Goal: Information Seeking & Learning: Learn about a topic

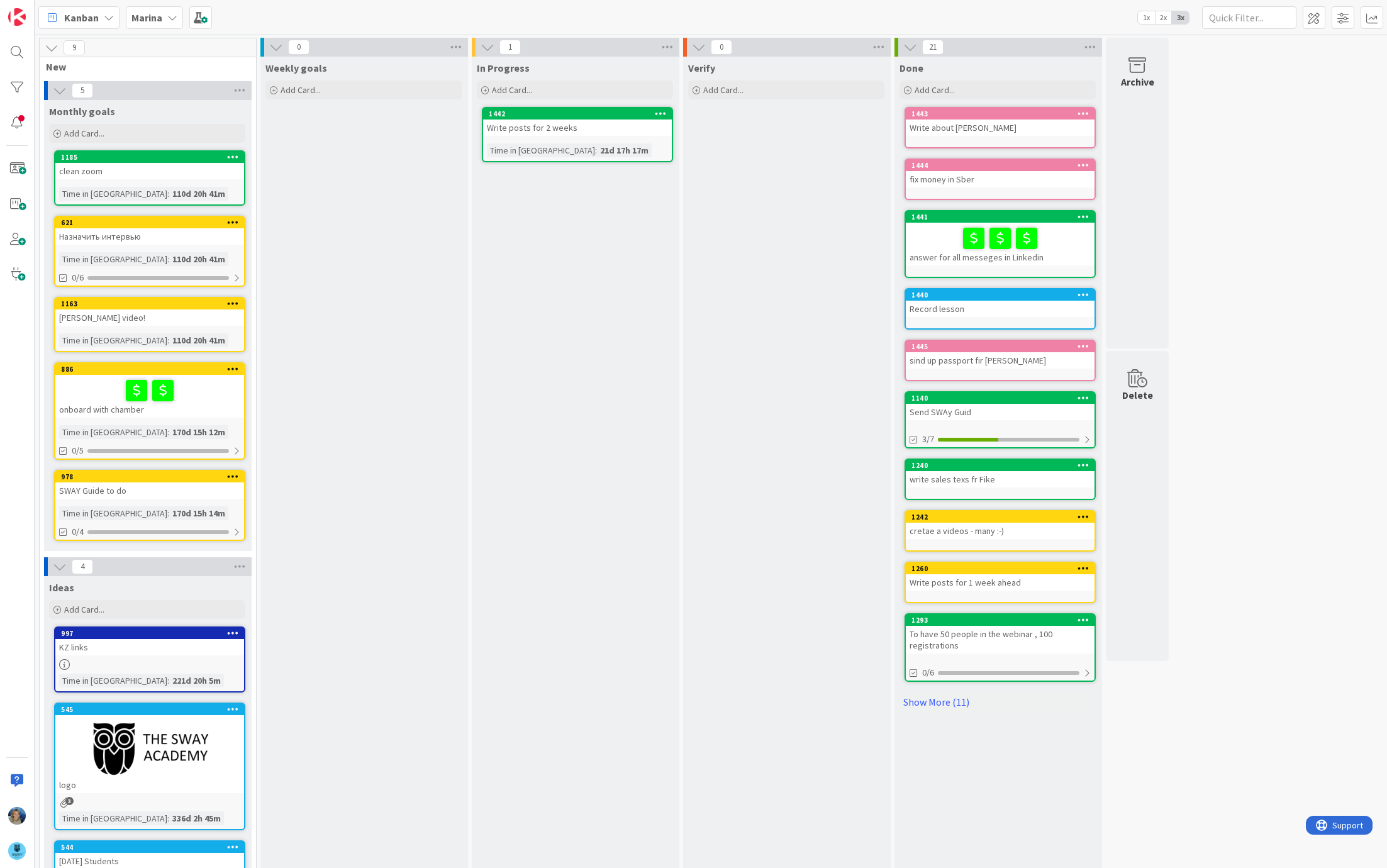
click at [159, 20] on b "Marina" at bounding box center [147, 18] width 31 height 13
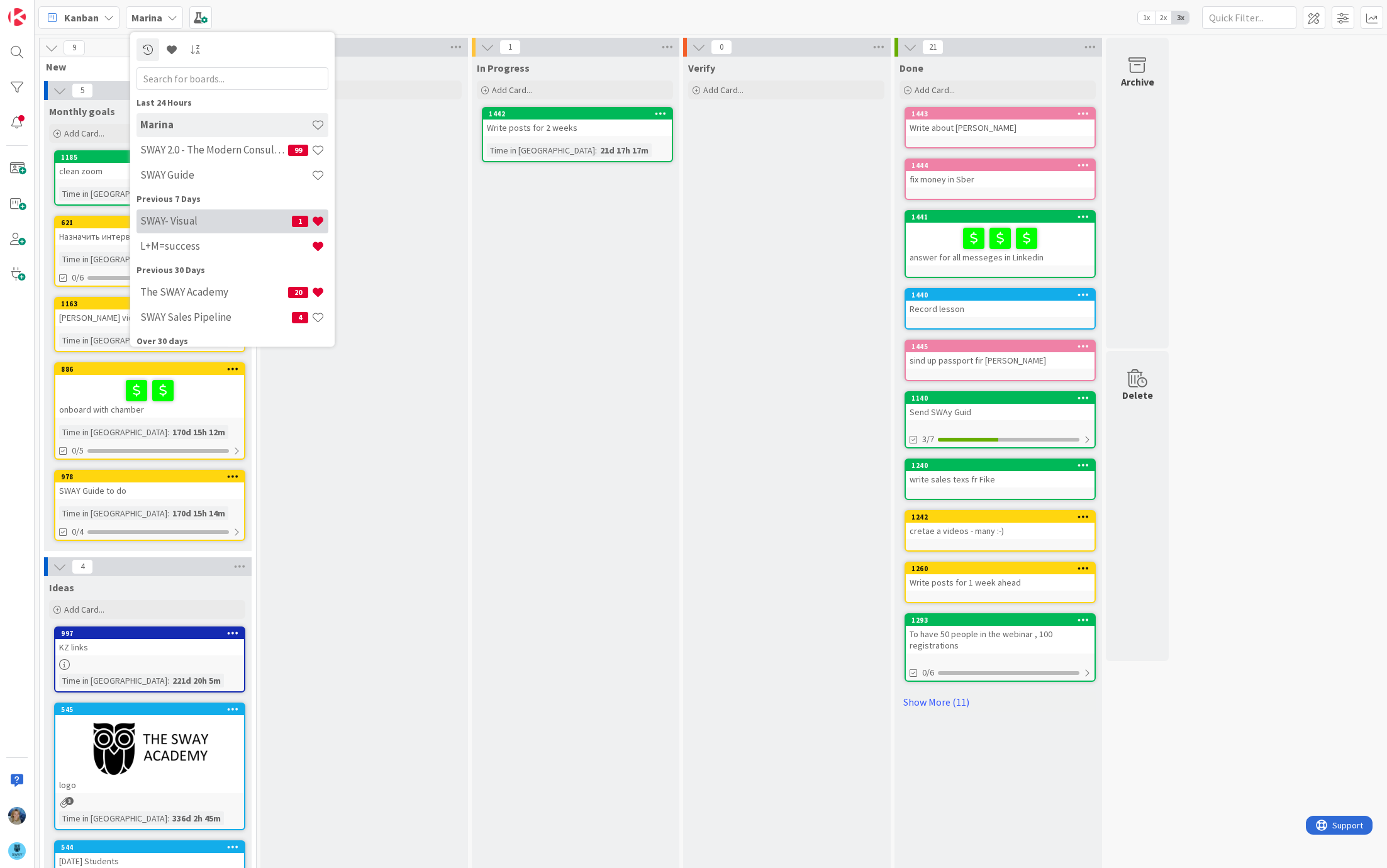
click at [224, 218] on h4 "SWAY- Visual" at bounding box center [216, 222] width 152 height 13
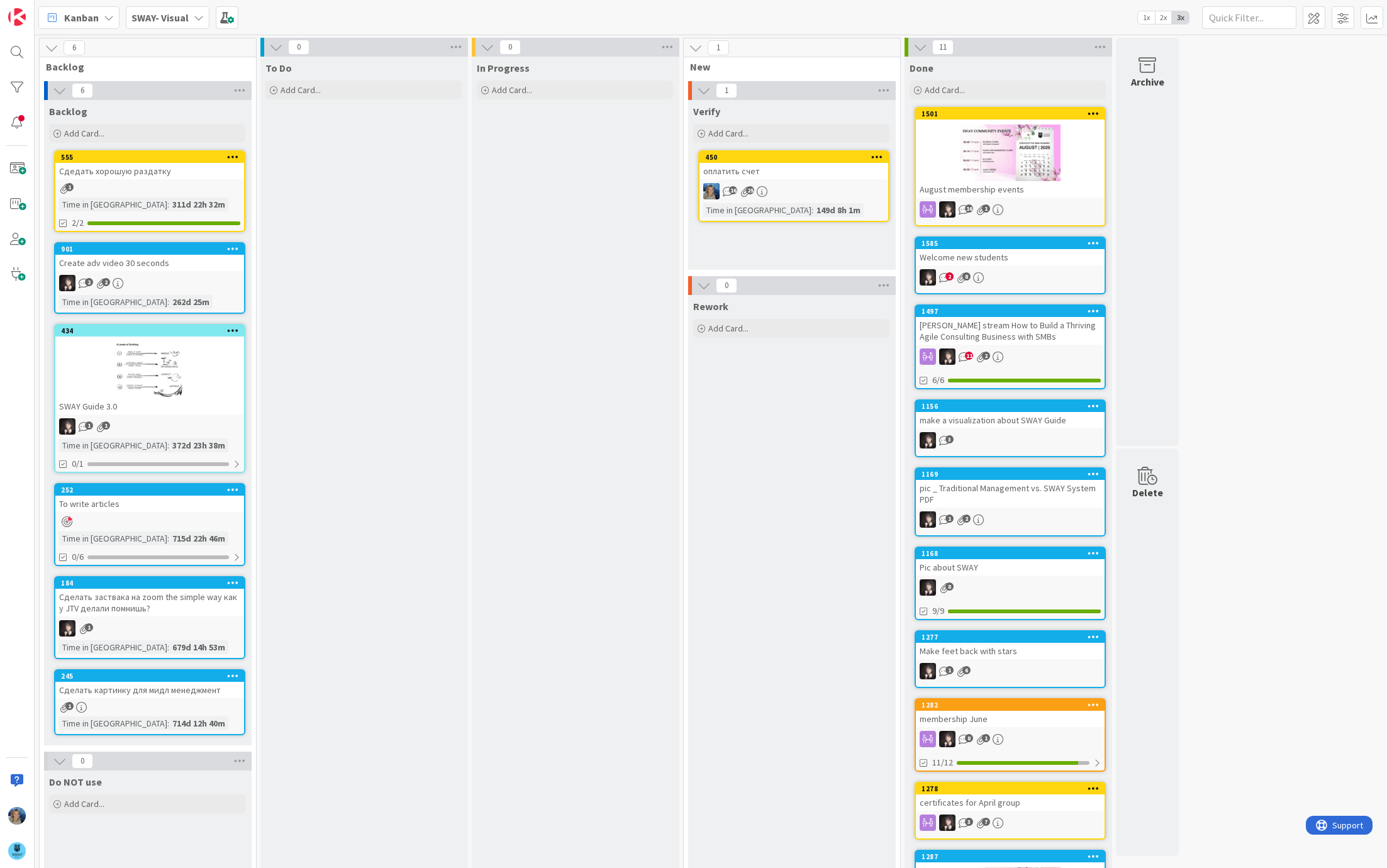
click at [781, 172] on div "оплатить счет" at bounding box center [794, 171] width 188 height 16
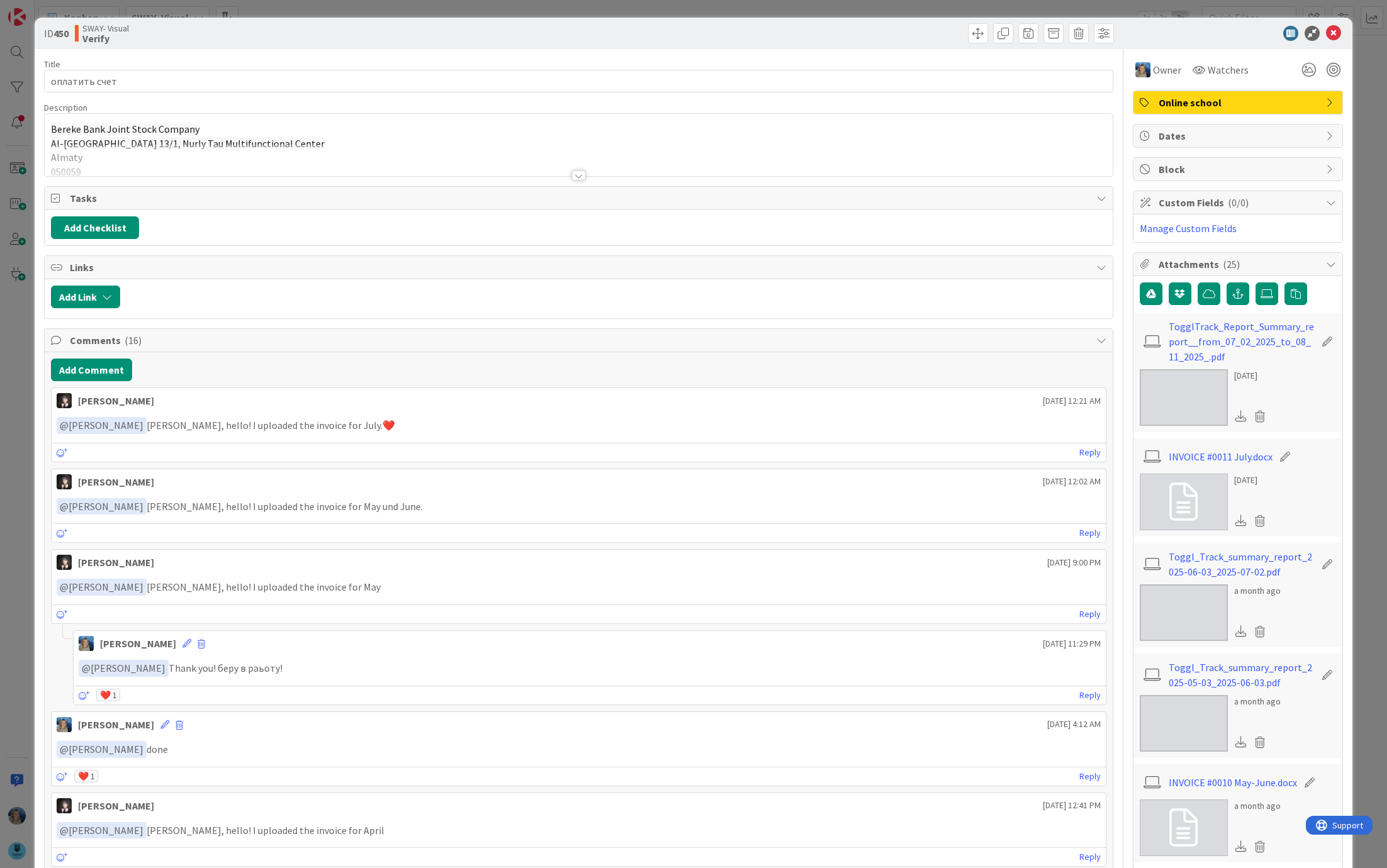
click at [957, 481] on link at bounding box center [1184, 502] width 88 height 56
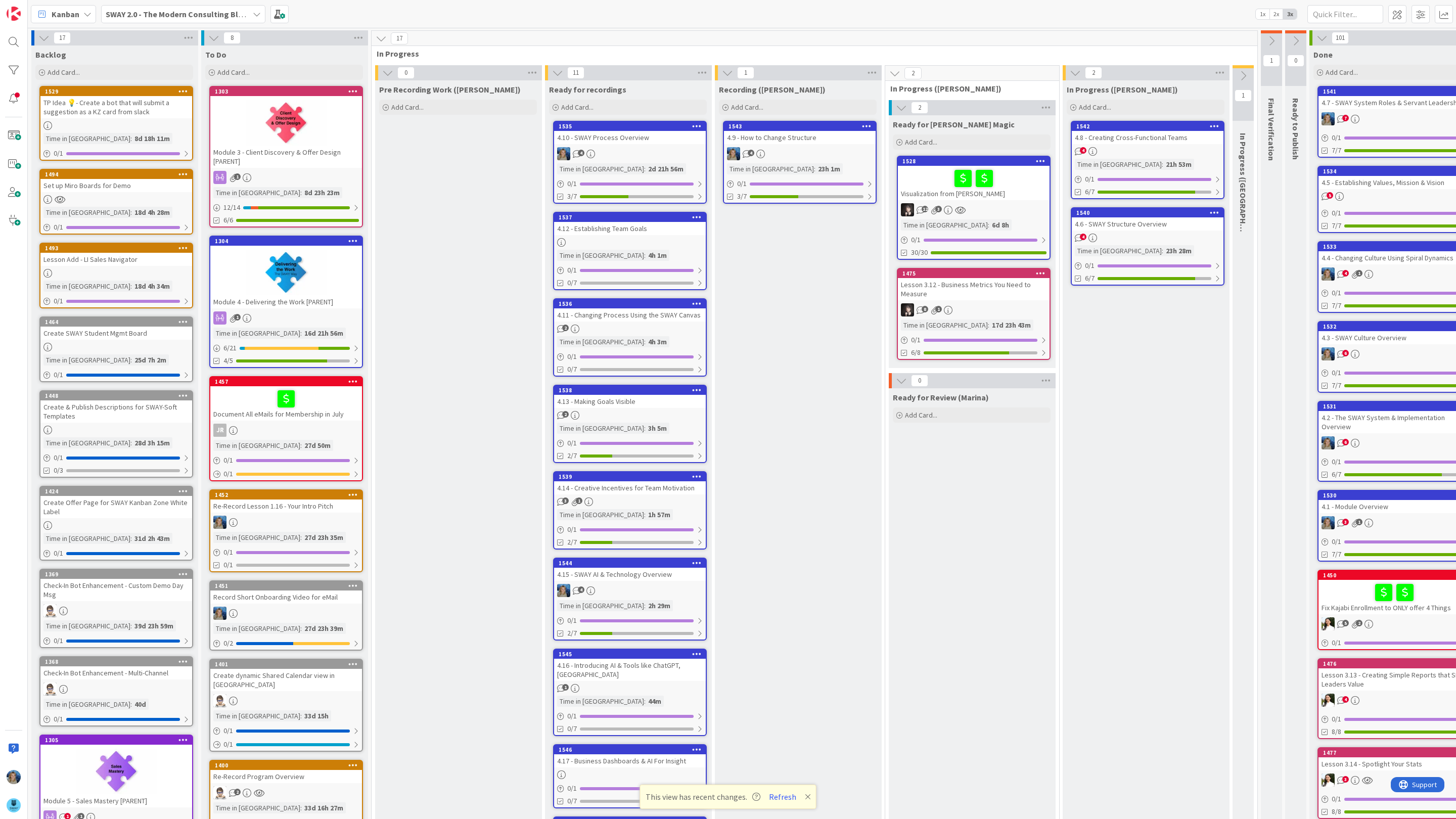
scroll to position [0, 76]
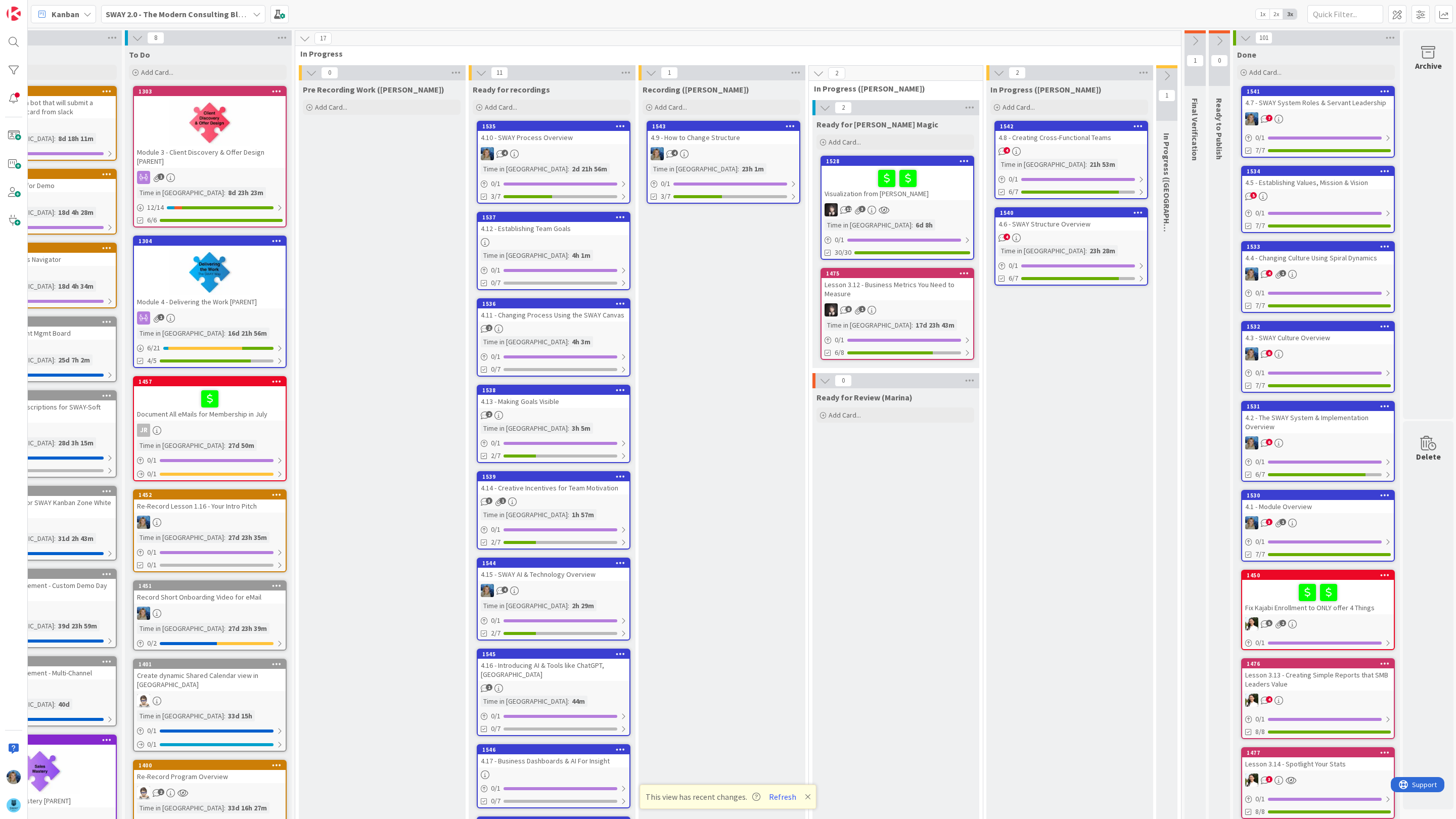
click at [716, 141] on div "4.9 - How to Change Structure" at bounding box center [723, 137] width 151 height 13
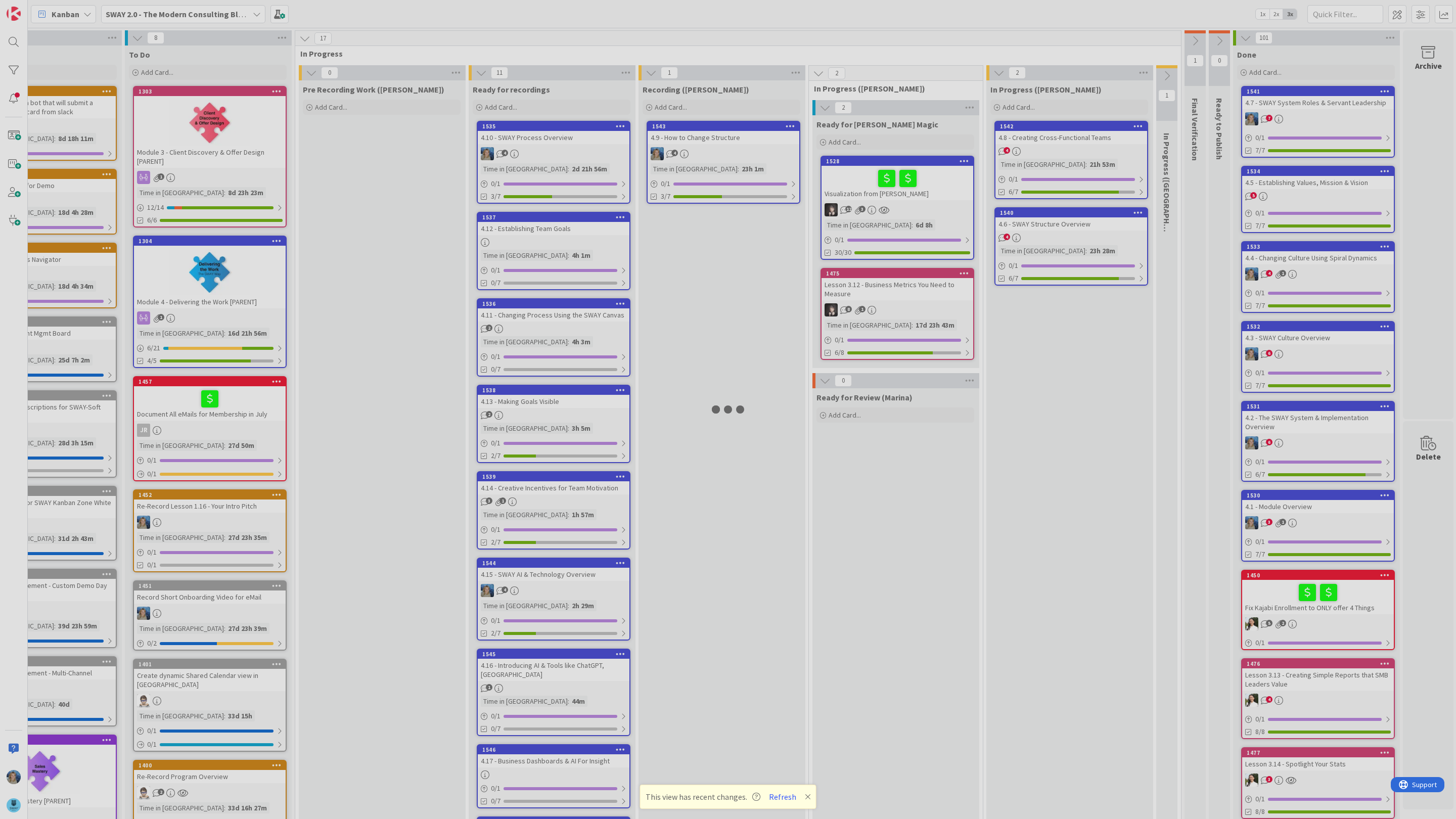
click at [716, 141] on div "17 Backlog Add Card... 1529 TP Idea 💡- Create a bot that will submit a suggesti…" at bounding box center [742, 423] width 1428 height 791
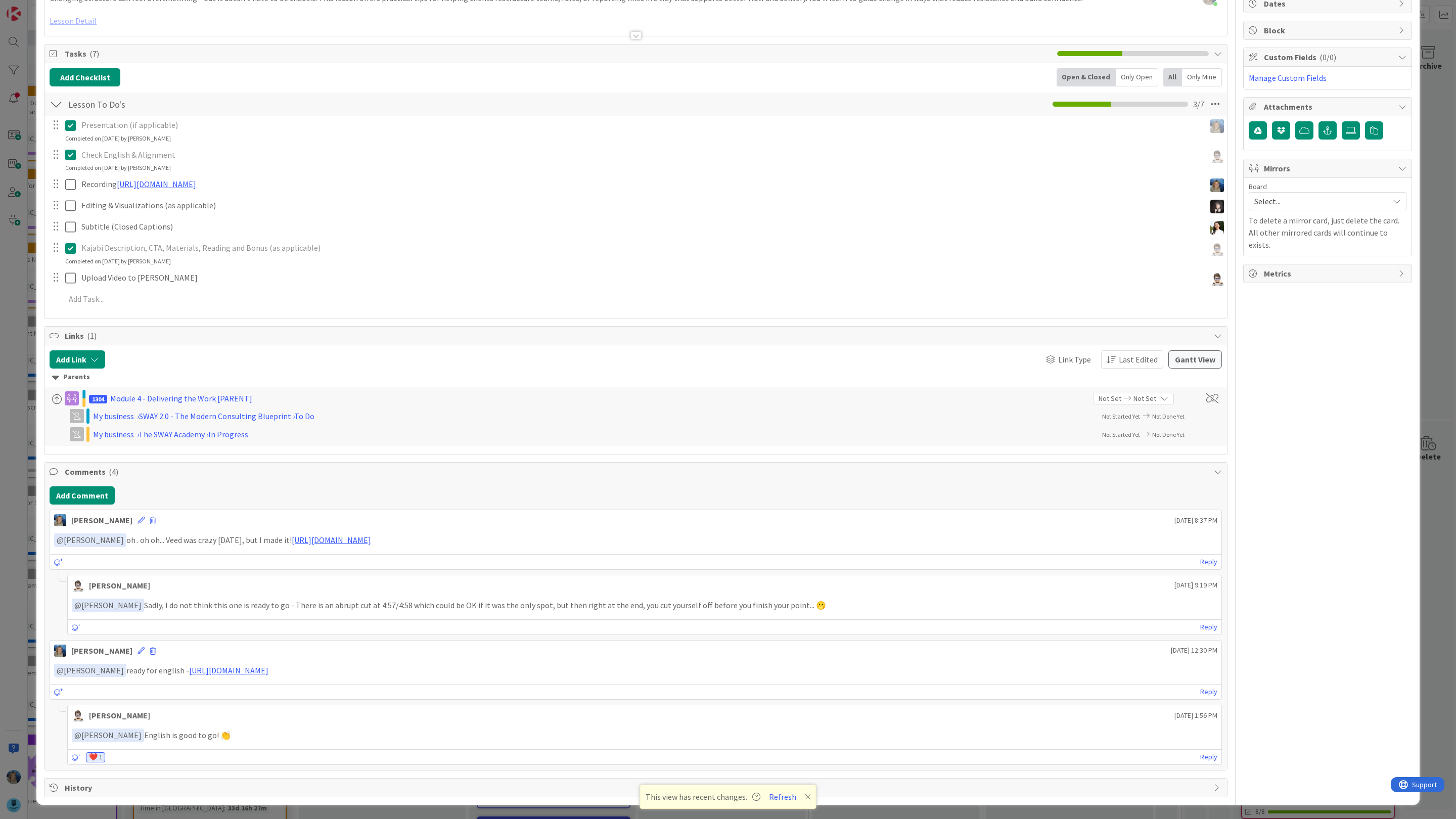
scroll to position [114, 0]
click at [268, 668] on link "https://gamma.app/docs/How-to-Change-Structure-in-SMBs-s5d0va5j1ek88ua" at bounding box center [229, 670] width 79 height 10
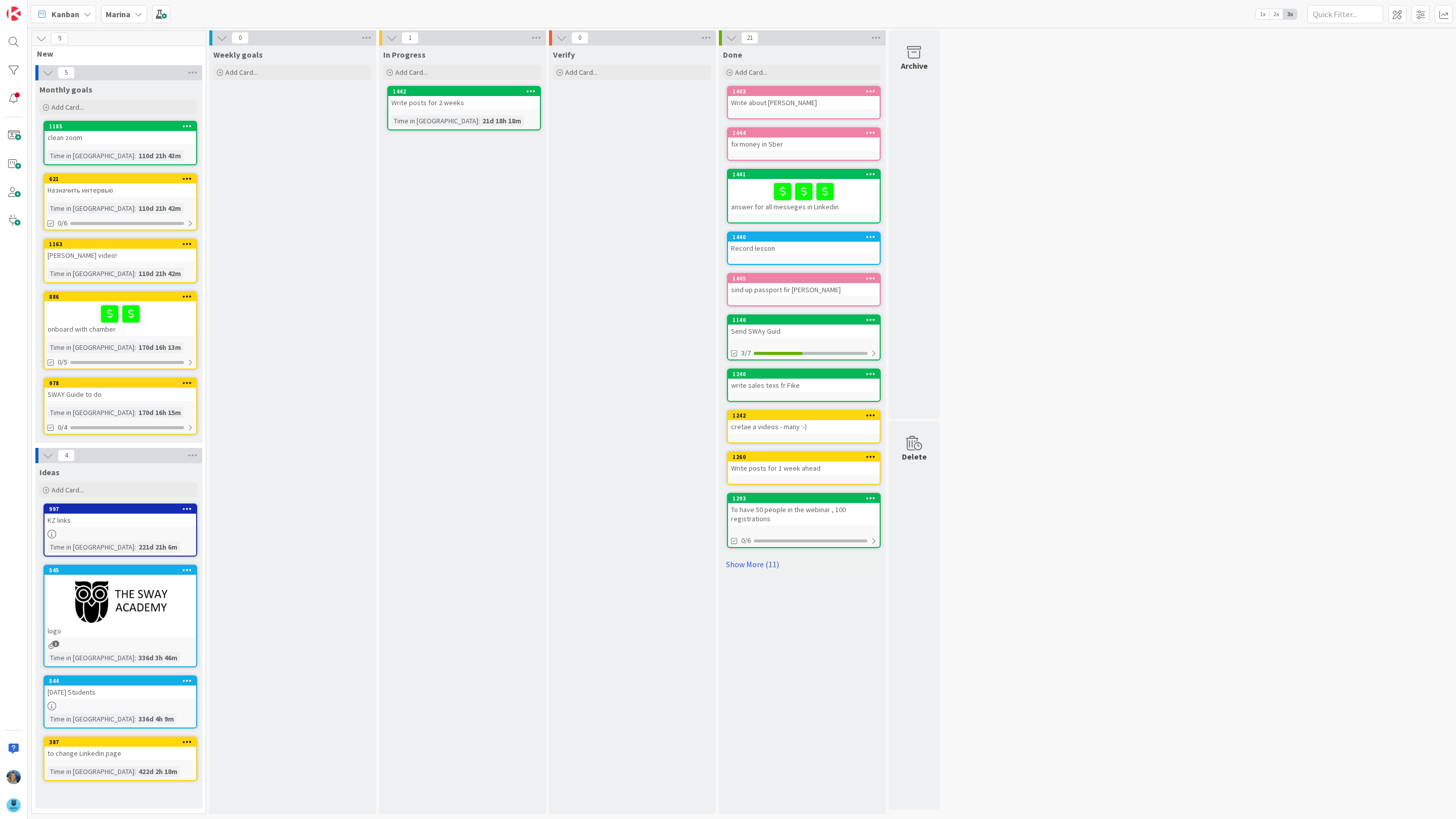
click at [132, 14] on div "Marina" at bounding box center [124, 14] width 46 height 18
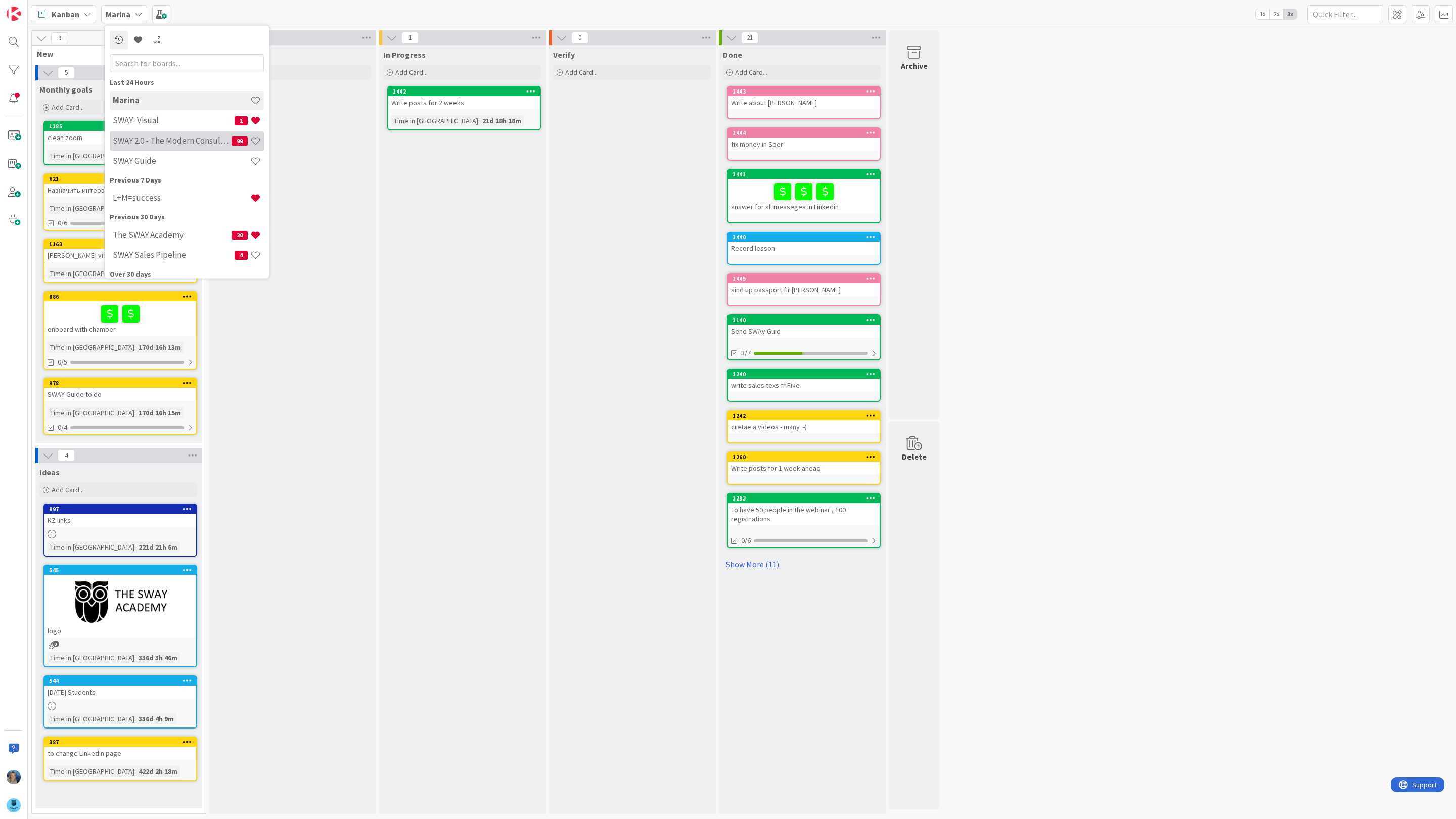
click at [175, 141] on h4 "SWAY 2.0 - The Modern Consulting Blueprint" at bounding box center [172, 141] width 119 height 10
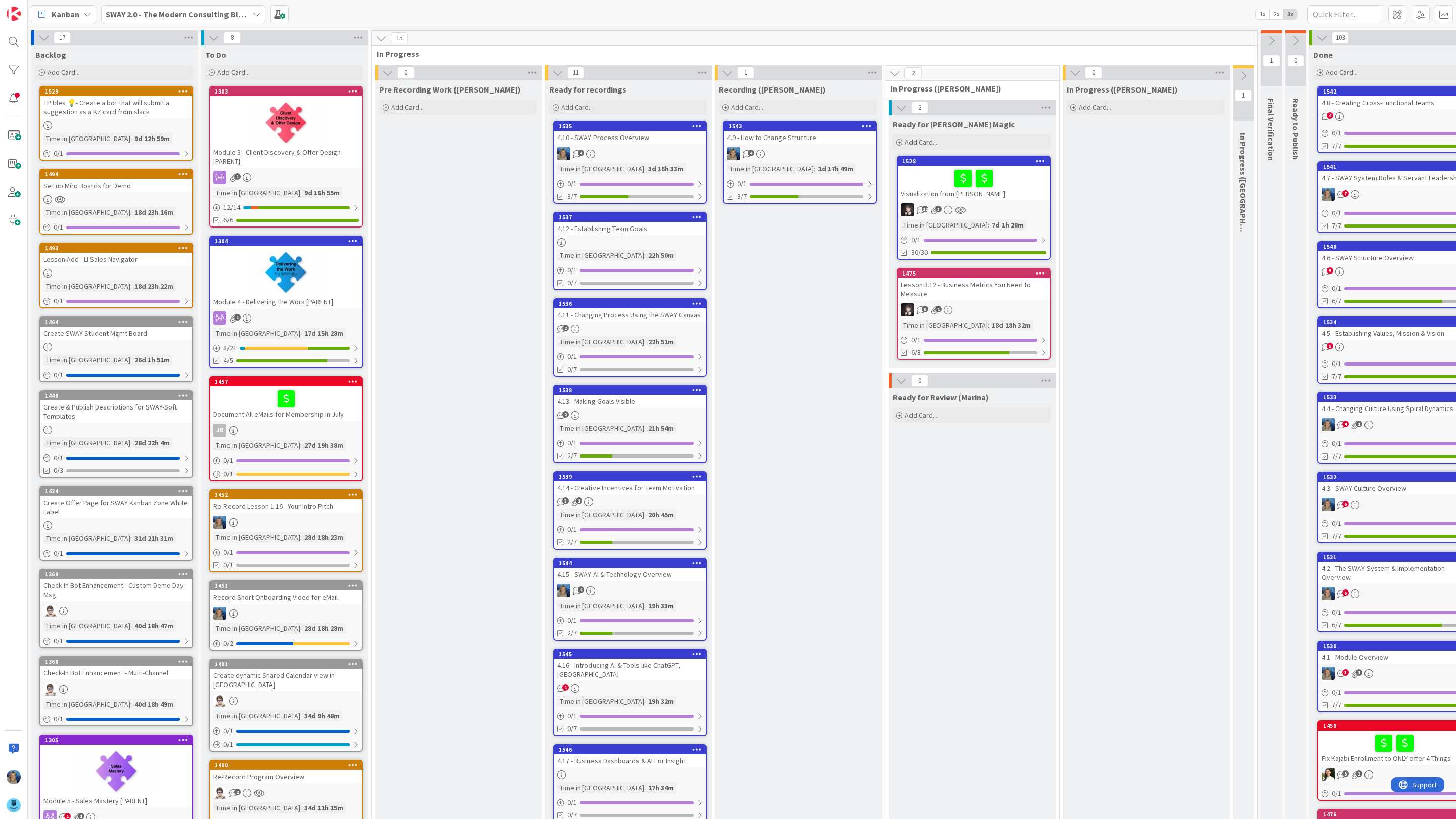
click at [785, 144] on link "1543 4.9 - How to Change Structure 4 Time in Column : 1d 17h 49m 0 / 1 3/7" at bounding box center [800, 162] width 154 height 83
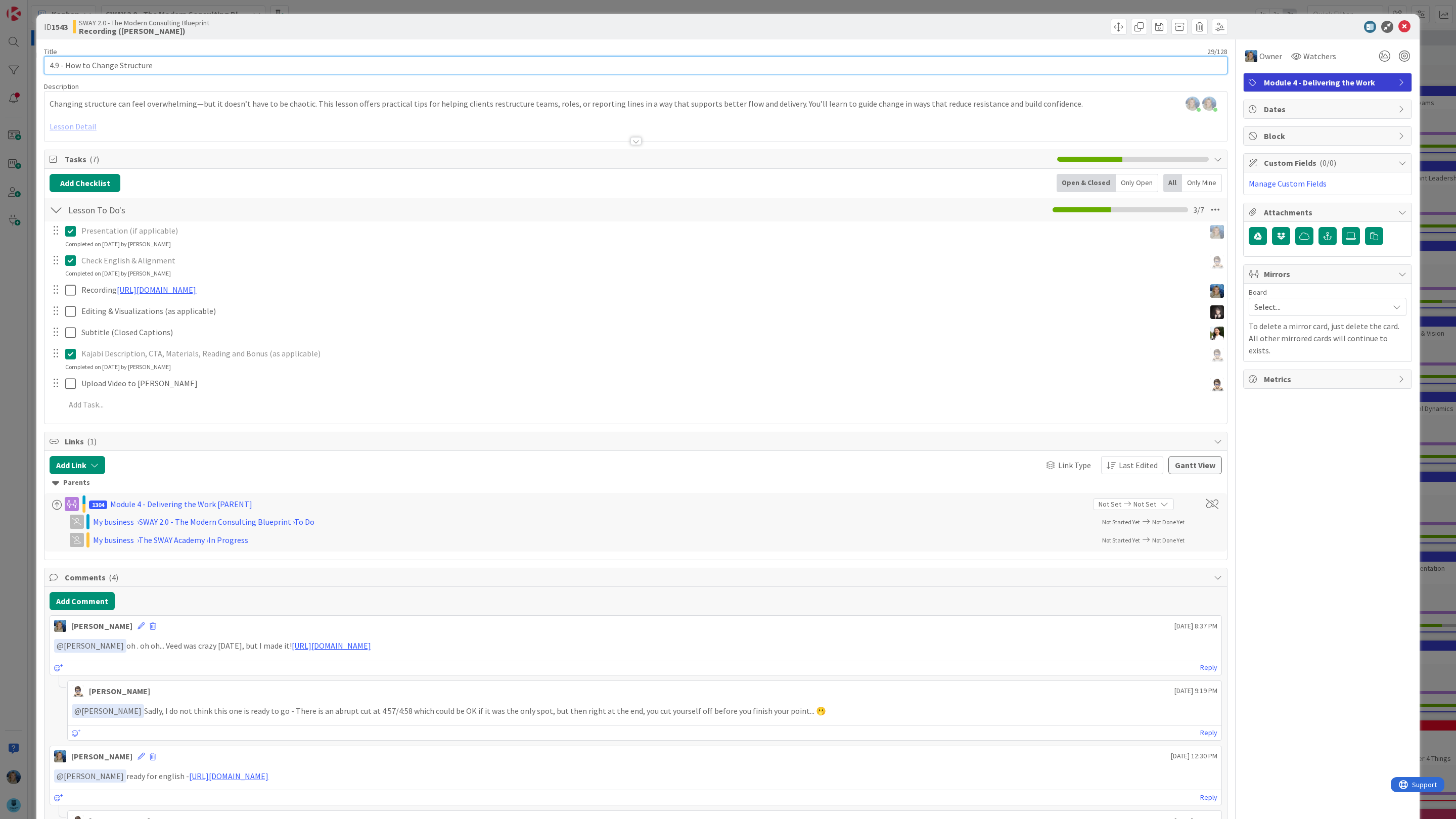
drag, startPoint x: 161, startPoint y: 61, endPoint x: 29, endPoint y: 59, distance: 132.0
click at [29, 59] on div "ID 1543 SWAY 2.0 - The Modern Consulting Blueprint Recording (Marina) Title 29 …" at bounding box center [728, 409] width 1456 height 819
click at [1405, 25] on icon at bounding box center [1404, 27] width 12 height 12
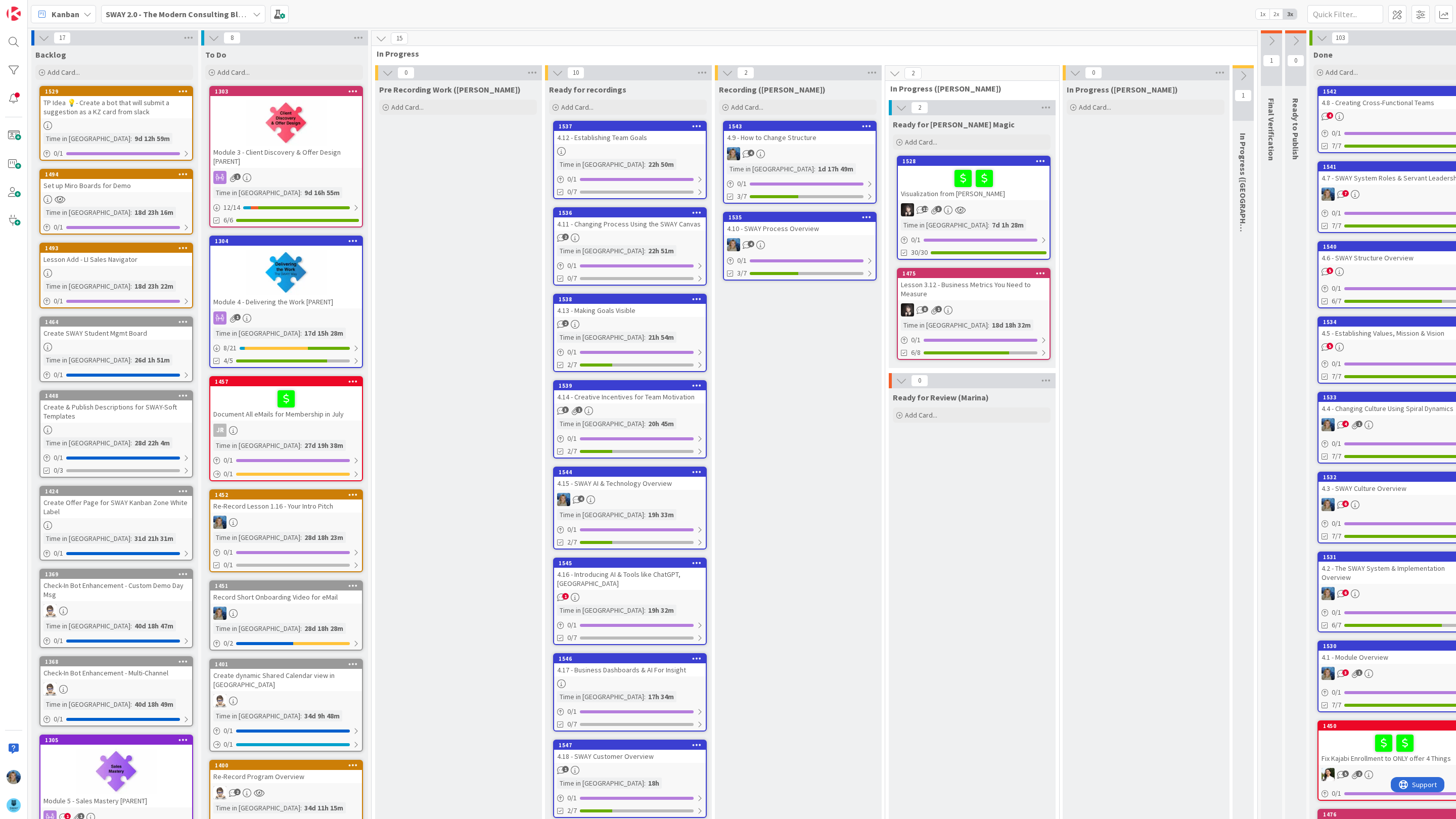
click at [825, 231] on div "4.10 - SWAY Process Overview" at bounding box center [800, 228] width 151 height 13
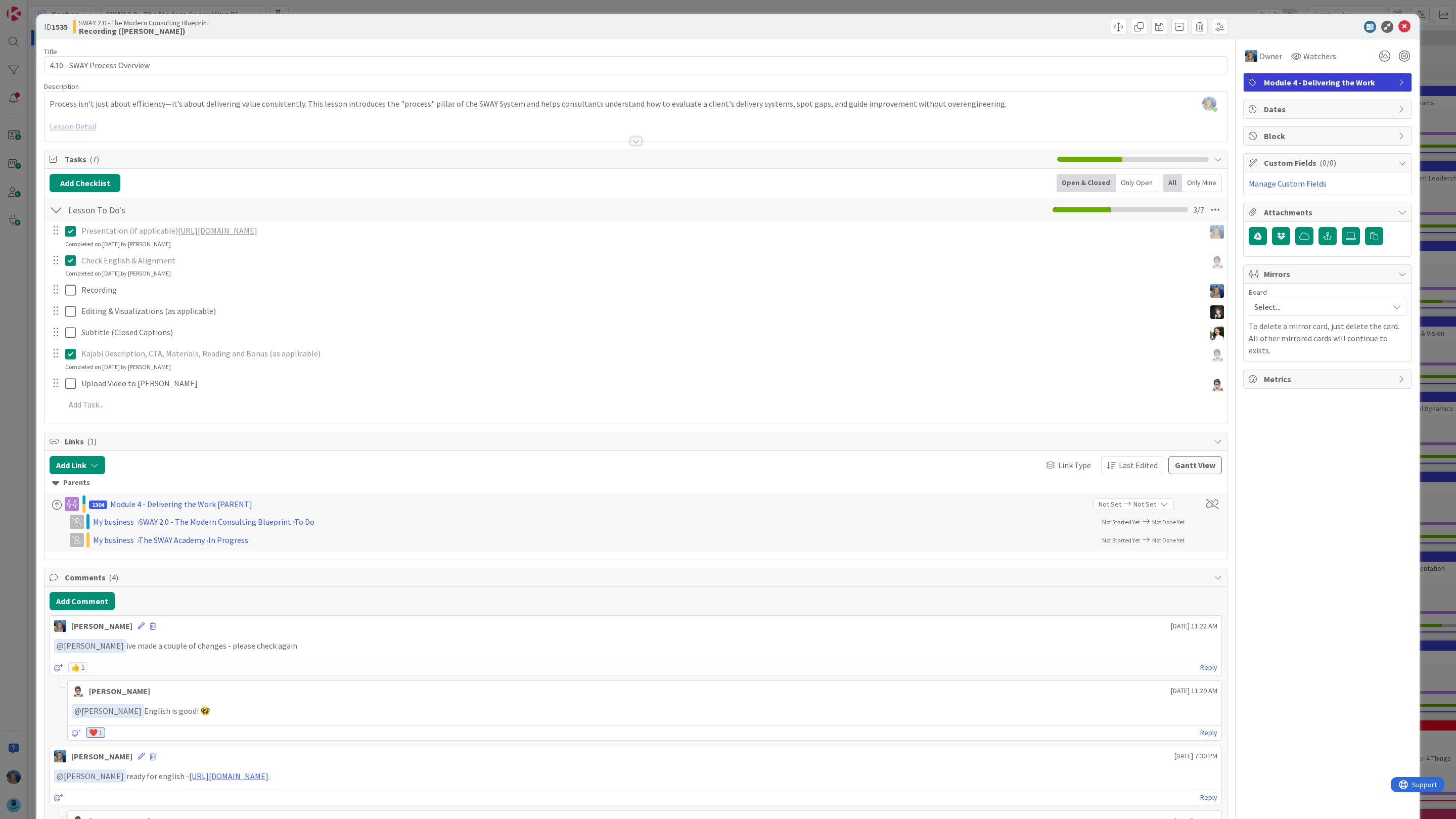
click at [257, 233] on link "https://gamma.app/docs/SWAY-Process-Overview-jelw3cukcnezthq" at bounding box center [218, 231] width 79 height 10
click at [1438, 102] on div "ID 1535 SWAY 2.0 - The Modern Consulting Blueprint Recording (Marina) Title 28 …" at bounding box center [728, 409] width 1456 height 819
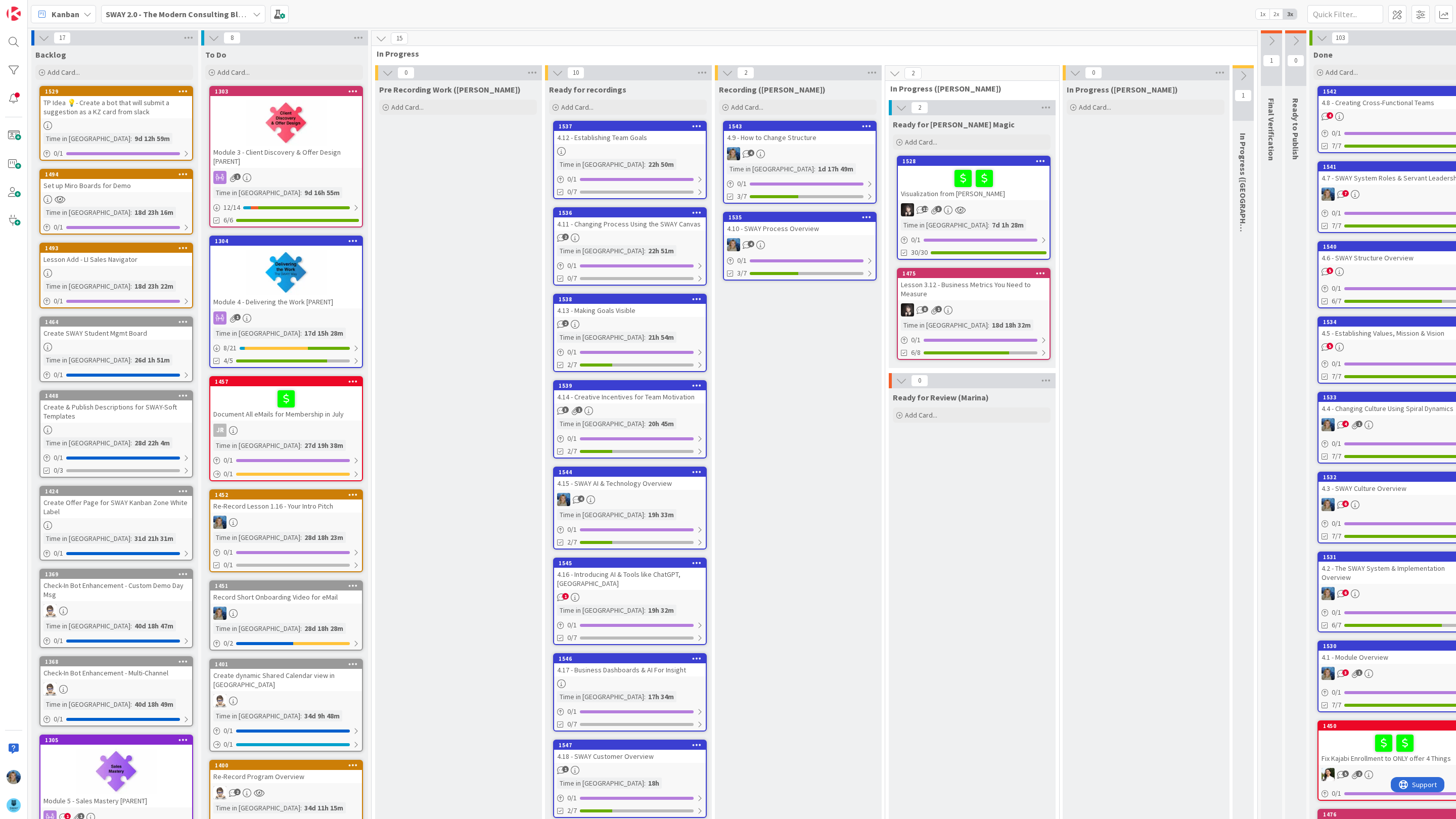
click at [802, 234] on div "4.10 - SWAY Process Overview" at bounding box center [800, 228] width 151 height 13
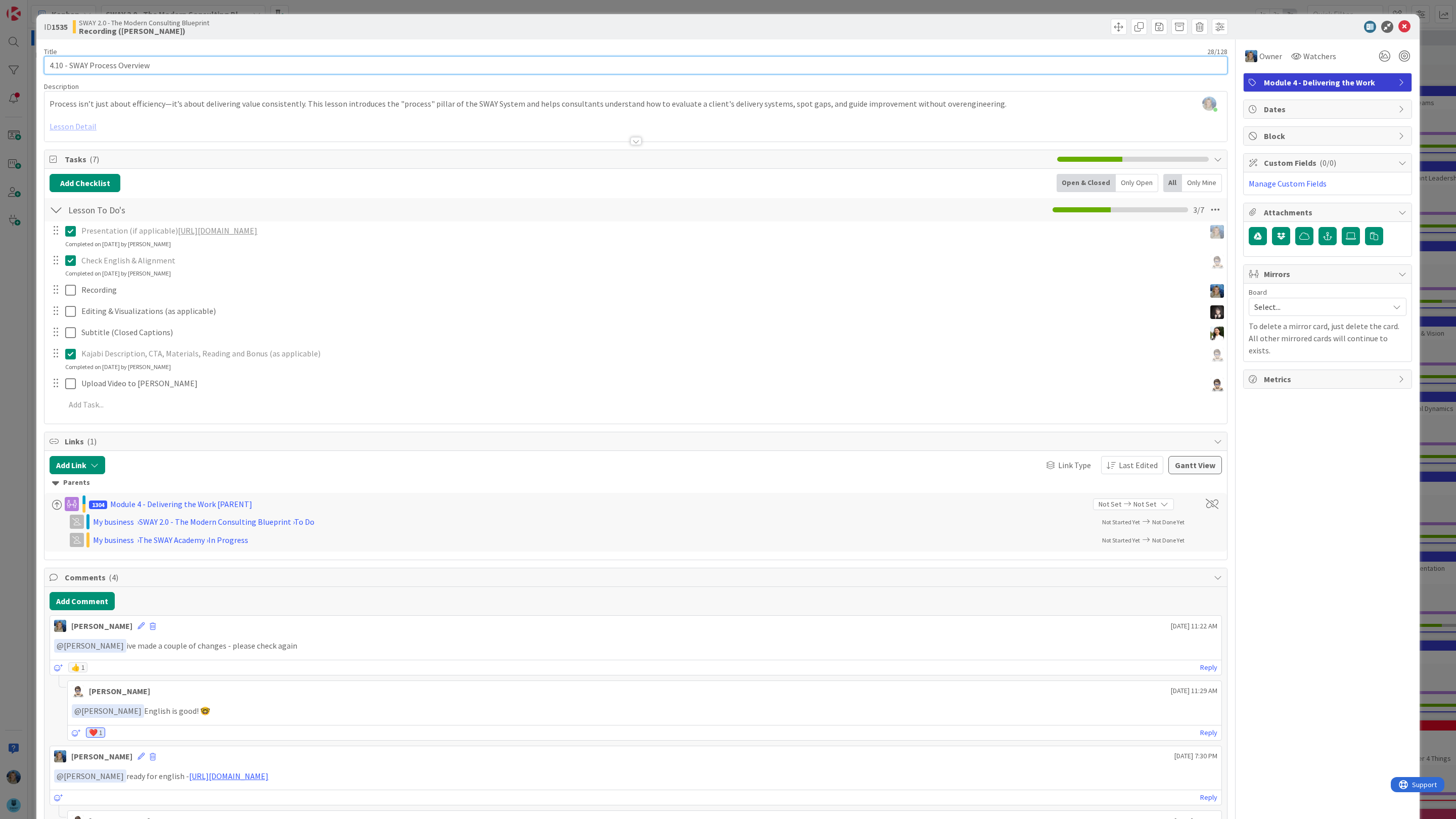
drag, startPoint x: 159, startPoint y: 65, endPoint x: 37, endPoint y: 63, distance: 122.0
click at [37, 63] on div "ID 1535 SWAY 2.0 - The Modern Consulting Blueprint Recording (Marina) Title 28 …" at bounding box center [727, 462] width 1383 height 896
click at [1407, 25] on icon at bounding box center [1404, 27] width 12 height 12
